Goal: Find specific page/section: Find specific page/section

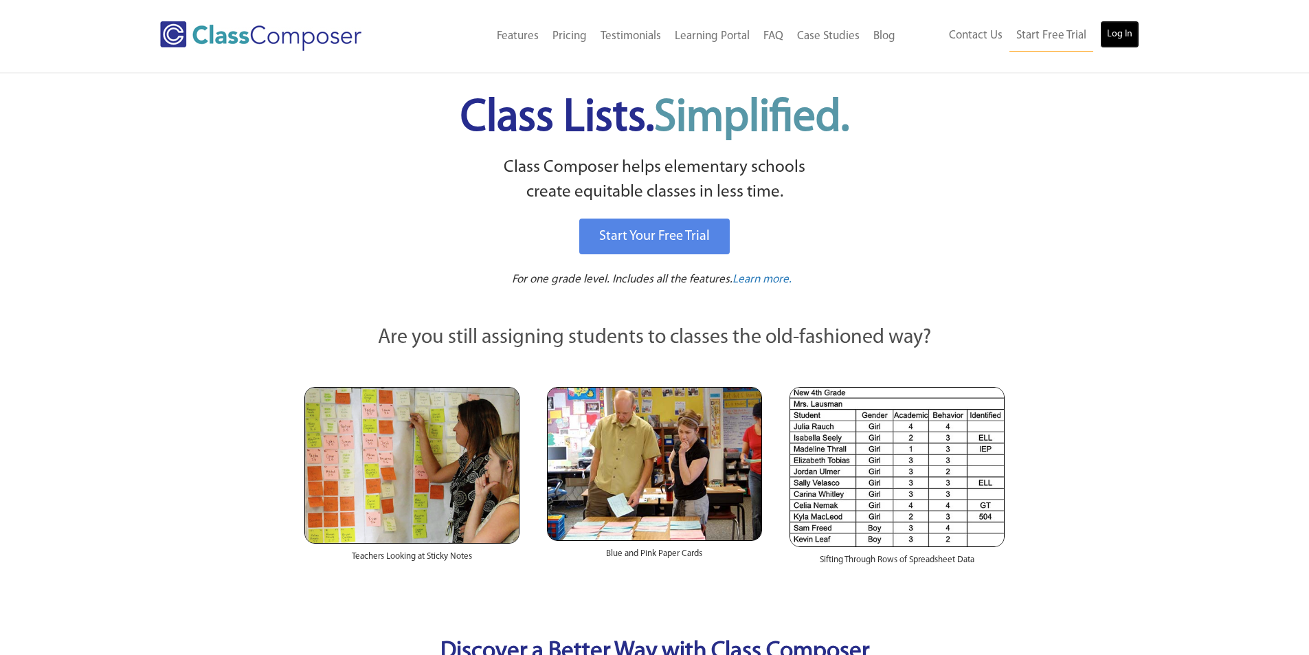
click at [1112, 30] on link "Log In" at bounding box center [1119, 34] width 39 height 27
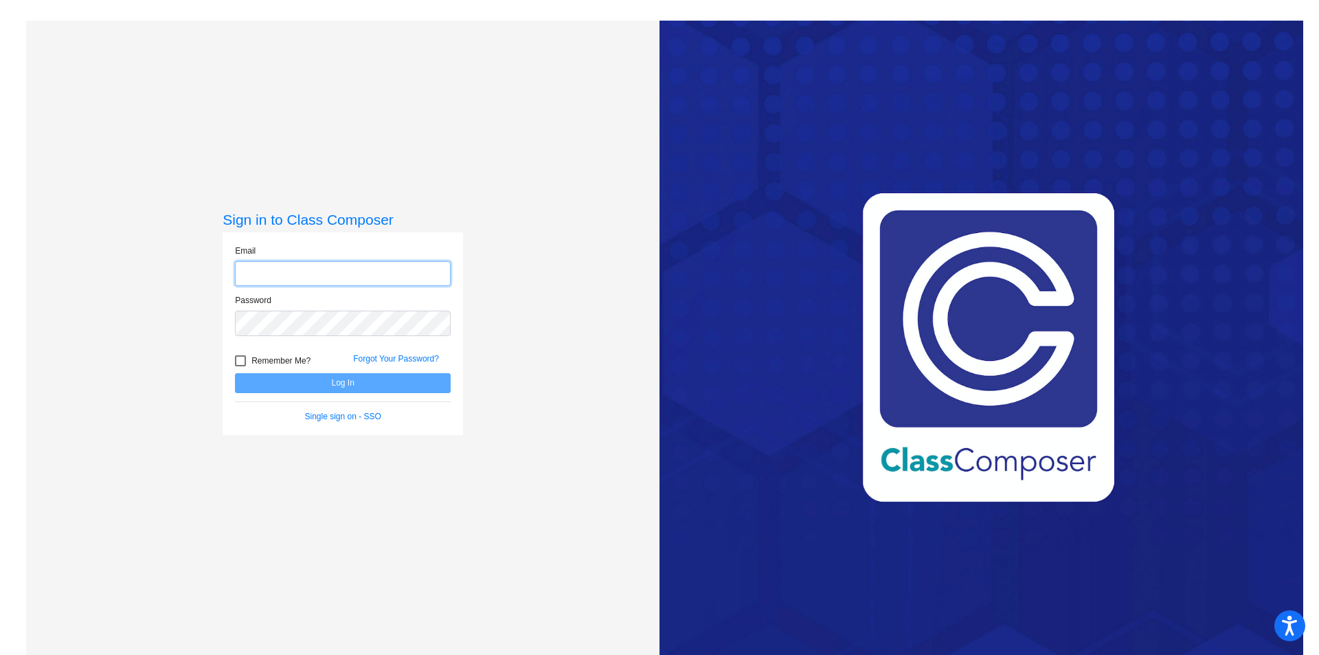
type input "sgiberson@wtps.org"
click at [337, 386] on button "Log In" at bounding box center [343, 383] width 216 height 20
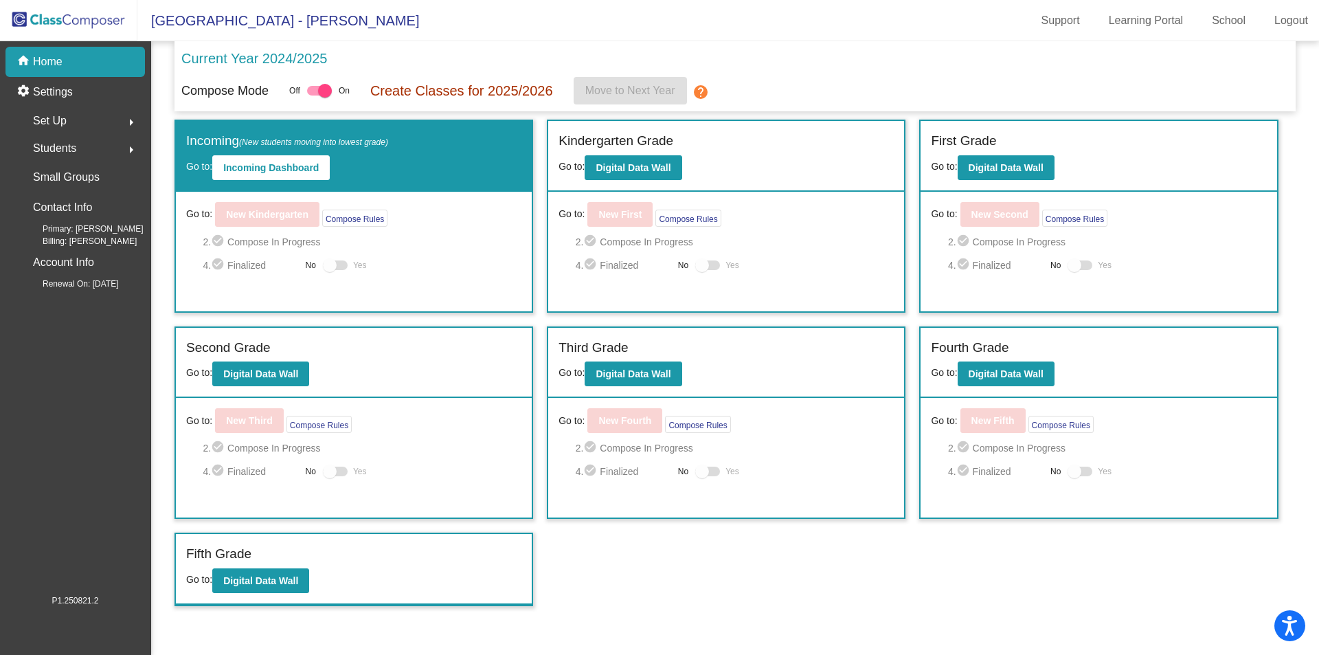
click at [251, 56] on p "Current Year 2024/2025" at bounding box center [254, 58] width 146 height 21
click at [1006, 172] on b "Digital Data Wall" at bounding box center [1006, 167] width 75 height 11
